Goal: Task Accomplishment & Management: Use online tool/utility

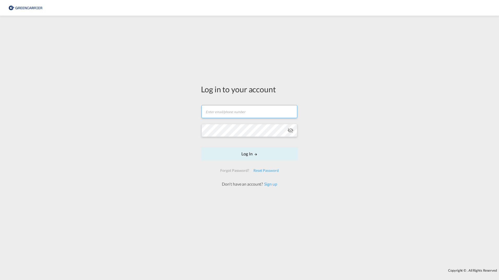
click at [240, 116] on input "text" at bounding box center [249, 111] width 96 height 13
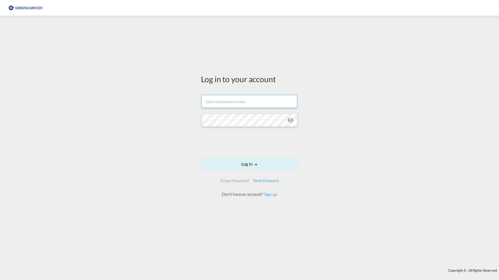
type input "[PERSON_NAME][EMAIL_ADDRESS][DOMAIN_NAME]"
click at [240, 160] on button "Log In" at bounding box center [249, 164] width 97 height 13
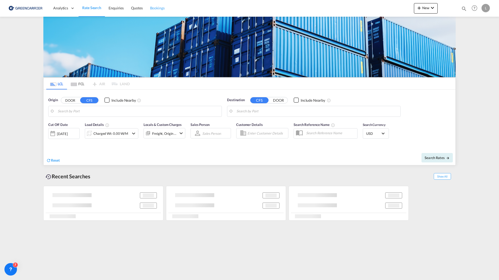
click at [160, 7] on span "Bookings" at bounding box center [157, 8] width 15 height 4
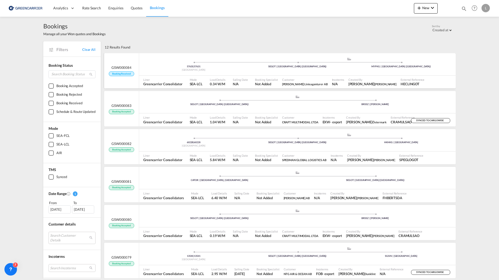
click at [239, 70] on div "[GEOGRAPHIC_DATA]" at bounding box center [194, 69] width 104 height 3
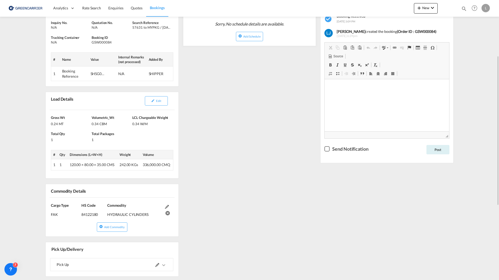
scroll to position [183, 0]
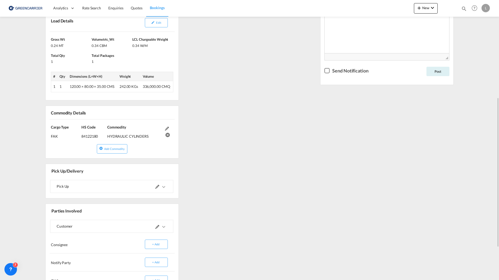
click at [165, 187] on md-icon "icons/ic_keyboard_arrow_right_black_24px.svg" at bounding box center [163, 187] width 6 height 6
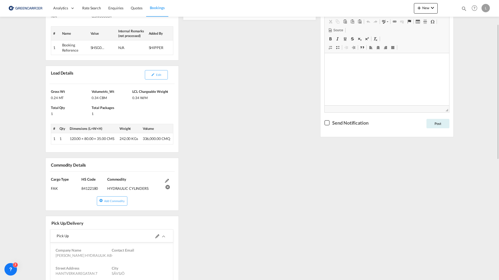
scroll to position [0, 0]
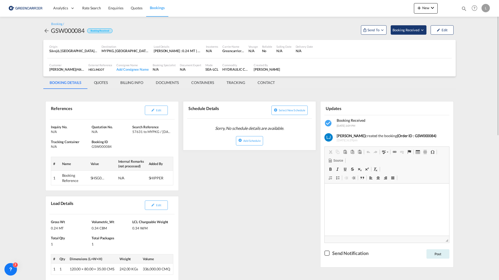
click at [414, 29] on span "Booking Received" at bounding box center [405, 29] width 27 height 5
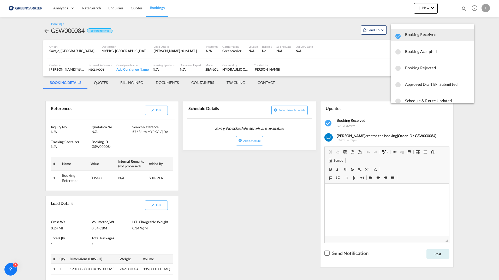
click at [410, 50] on span "Booking Accepted" at bounding box center [437, 51] width 65 height 9
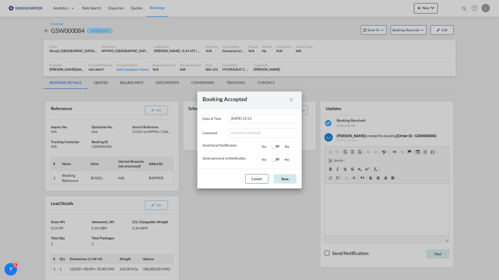
click at [282, 181] on button "Save" at bounding box center [284, 178] width 23 height 9
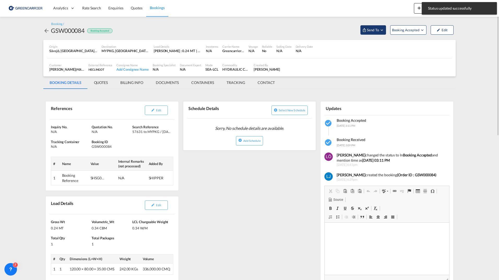
click at [371, 27] on span "Send To" at bounding box center [372, 29] width 13 height 5
click at [380, 45] on div "Yet to sync" at bounding box center [386, 49] width 32 height 11
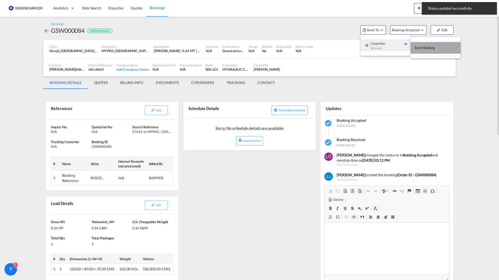
click at [420, 47] on span "Send Booking" at bounding box center [424, 48] width 21 height 8
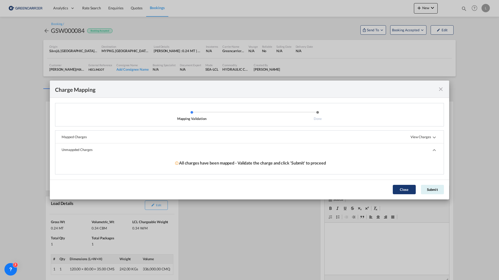
click at [399, 191] on button "Close" at bounding box center [404, 189] width 23 height 9
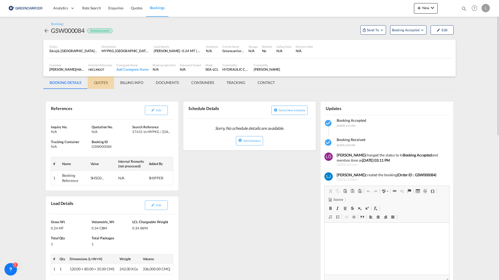
click at [102, 81] on md-tab-item "QUOTES" at bounding box center [101, 82] width 26 height 13
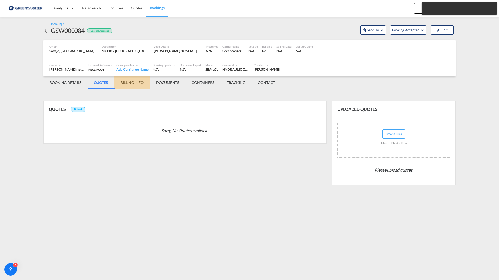
click at [133, 87] on md-tab-item "BILLING INFO" at bounding box center [131, 82] width 35 height 13
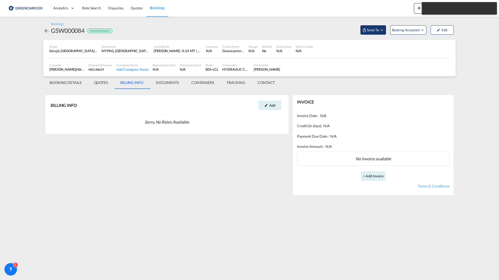
click at [376, 28] on span "Send To" at bounding box center [372, 29] width 13 height 5
click at [382, 45] on div "Yet to sync" at bounding box center [386, 49] width 32 height 11
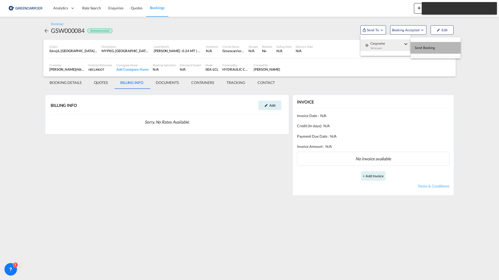
click at [428, 47] on span "Send Booking" at bounding box center [424, 48] width 21 height 8
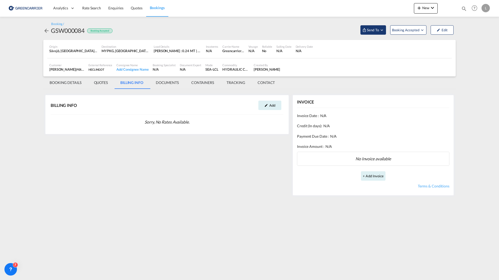
click at [372, 32] on span "Send To" at bounding box center [372, 29] width 13 height 5
click at [379, 45] on div "Yet to sync" at bounding box center [386, 49] width 32 height 11
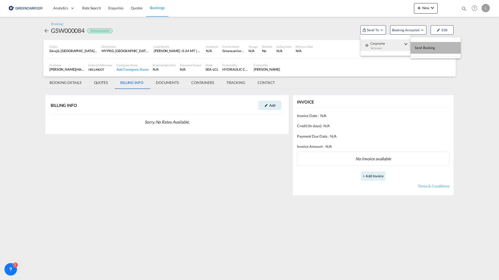
click at [415, 47] on span "Send Booking" at bounding box center [424, 48] width 21 height 8
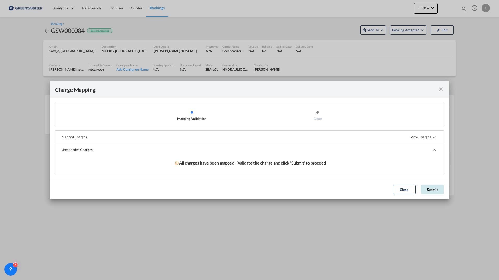
click at [430, 189] on button "Submit" at bounding box center [432, 189] width 23 height 9
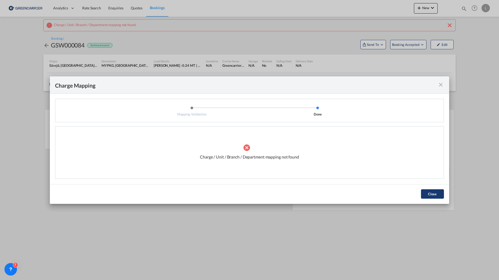
click at [431, 193] on button "Close" at bounding box center [432, 193] width 23 height 9
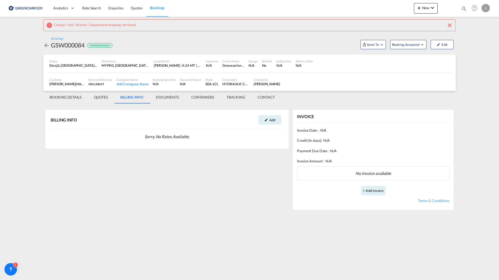
click at [77, 98] on md-tab-item "BOOKING DETAILS" at bounding box center [65, 97] width 44 height 13
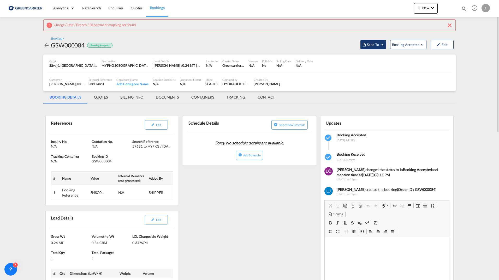
click at [382, 44] on md-icon "Open demo menu" at bounding box center [381, 44] width 5 height 5
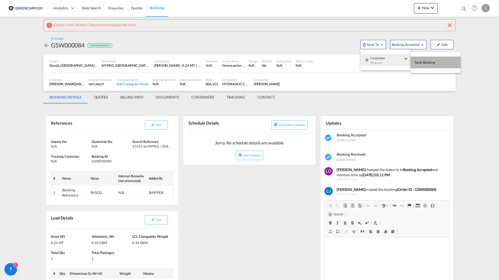
click at [418, 61] on span "Send Booking" at bounding box center [424, 62] width 21 height 8
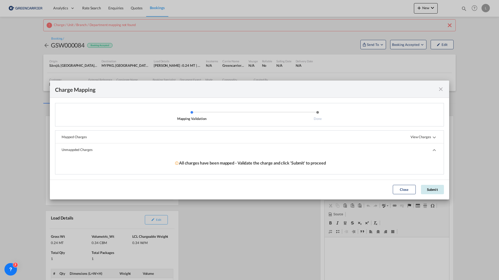
click at [429, 190] on button "Submit" at bounding box center [432, 189] width 23 height 9
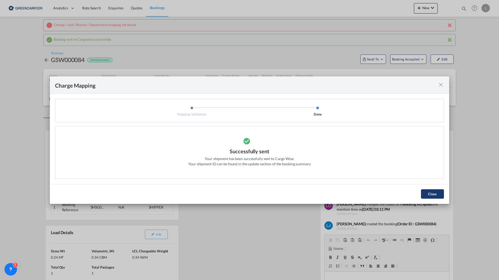
click at [433, 198] on button "Close" at bounding box center [432, 193] width 23 height 9
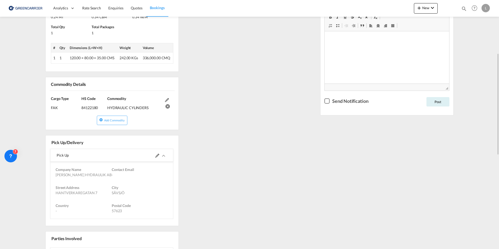
scroll to position [209, 0]
